Goal: Find specific page/section: Find specific page/section

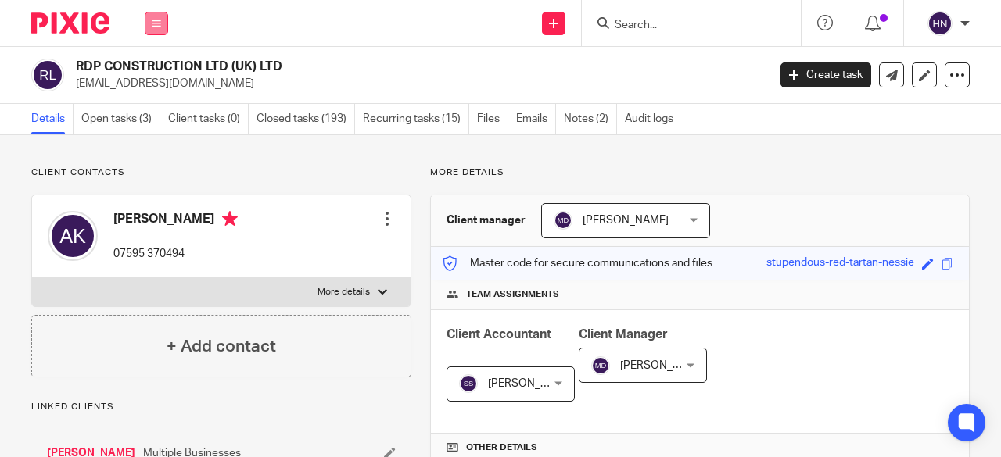
click at [160, 23] on icon at bounding box center [156, 23] width 9 height 9
click at [142, 72] on link "Work" at bounding box center [147, 72] width 25 height 11
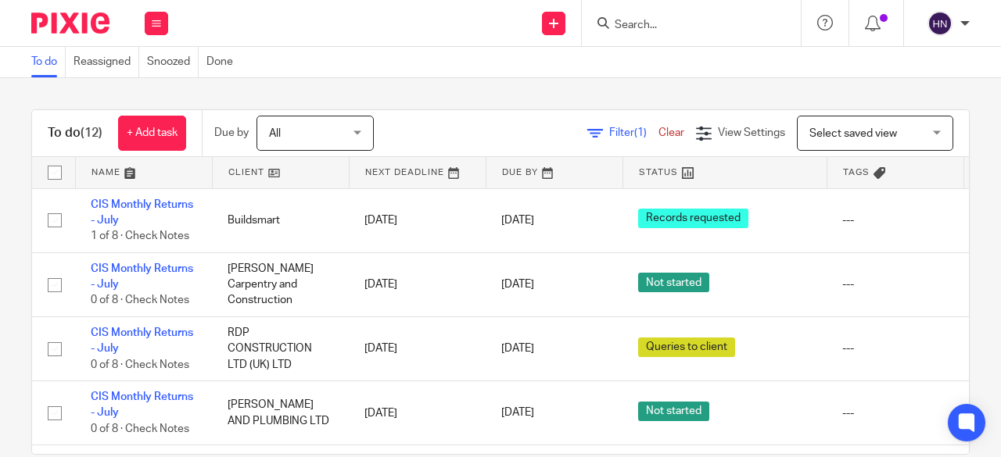
click at [609, 134] on span "Filter (1)" at bounding box center [633, 132] width 49 height 11
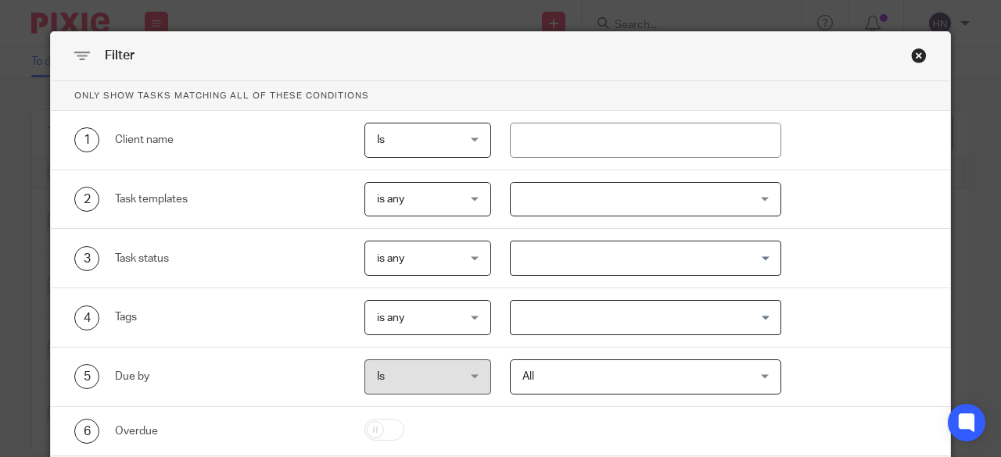
click at [537, 199] on div at bounding box center [646, 199] width 272 height 35
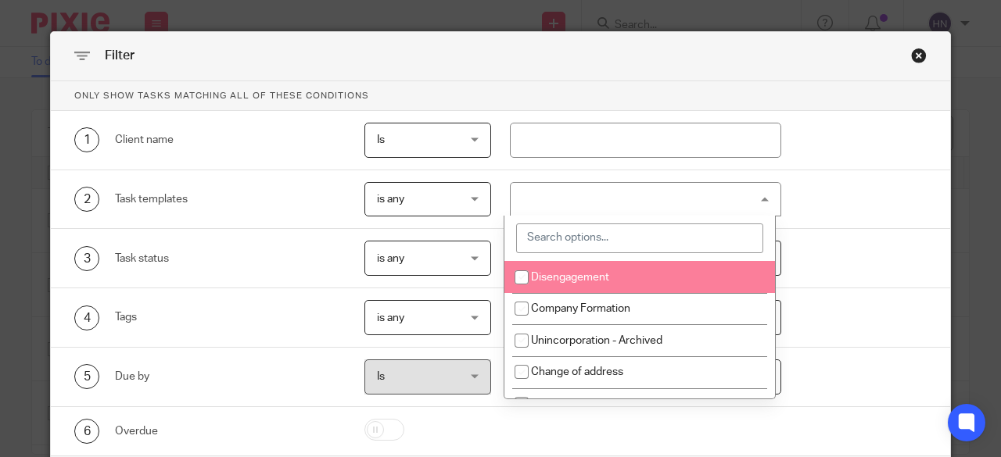
click at [555, 242] on input "search" at bounding box center [639, 239] width 247 height 30
type input "cis"
click at [561, 272] on span "CIS Monthly Returns" at bounding box center [581, 277] width 101 height 11
checkbox input "true"
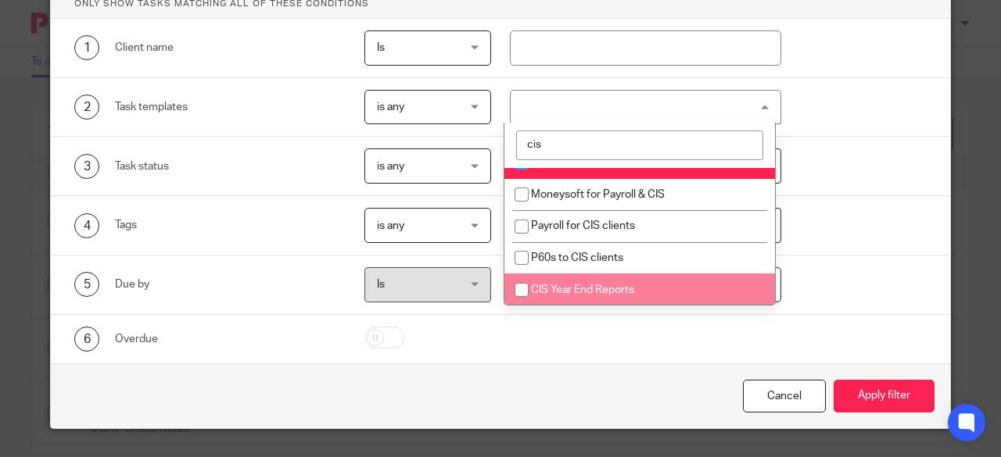
scroll to position [93, 0]
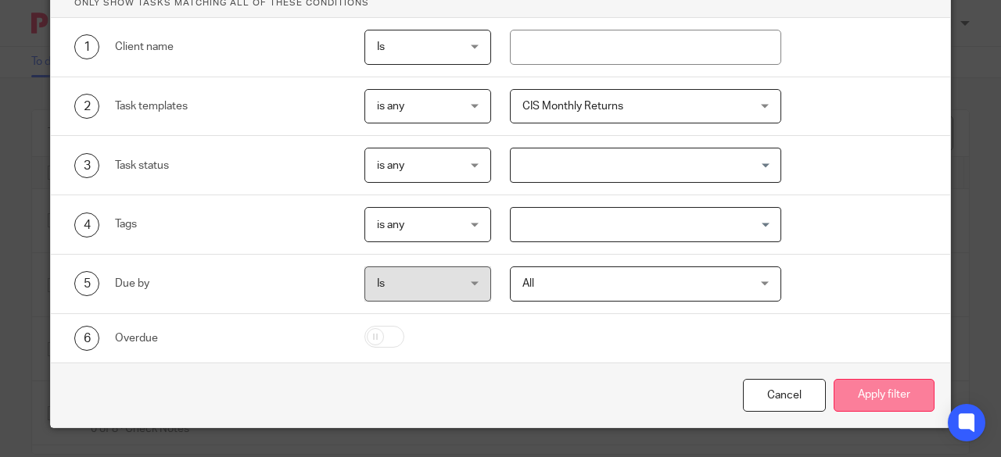
click at [869, 395] on button "Apply filter" at bounding box center [884, 396] width 101 height 34
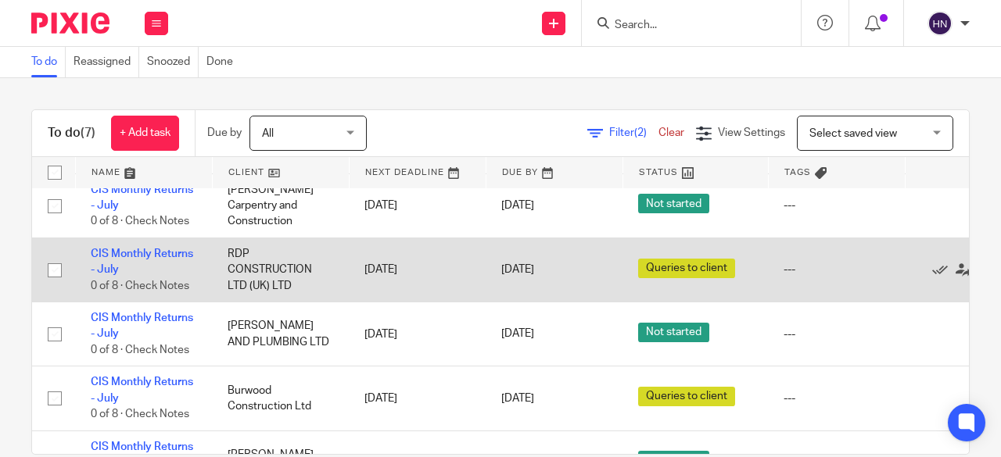
scroll to position [156, 0]
